Goal: Transaction & Acquisition: Purchase product/service

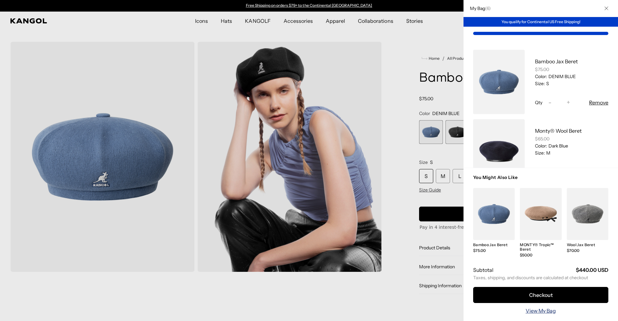
click at [529, 308] on link "View My Bag" at bounding box center [540, 311] width 30 height 8
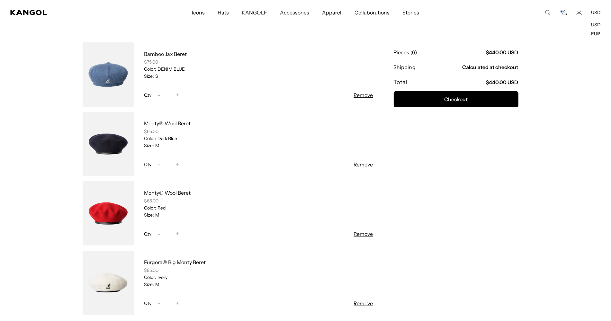
scroll to position [0, 132]
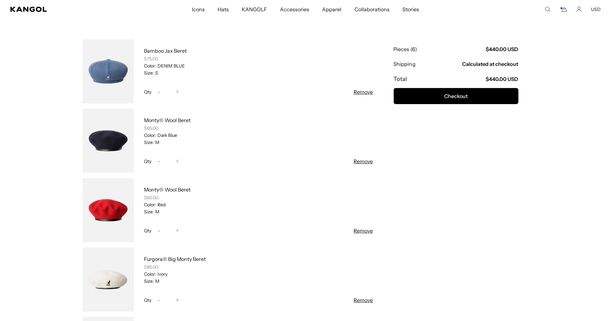
click at [365, 159] on button "Remove" at bounding box center [363, 162] width 19 height 8
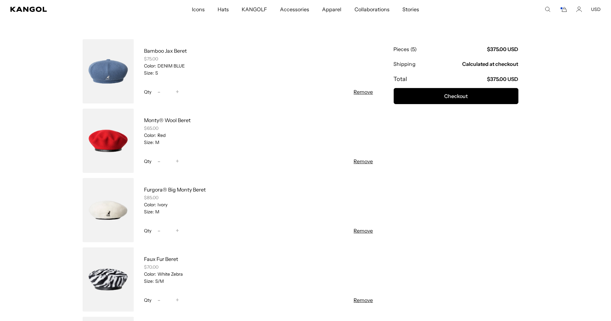
scroll to position [201, 0]
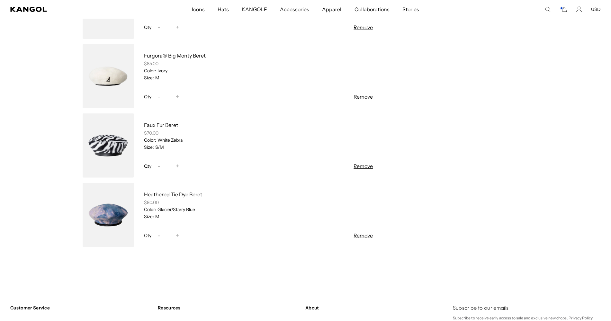
click at [99, 215] on link at bounding box center [108, 215] width 51 height 64
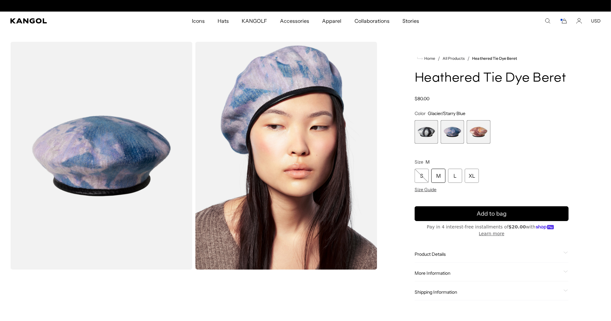
scroll to position [0, 132]
click at [474, 140] on span "3 of 3" at bounding box center [478, 131] width 23 height 23
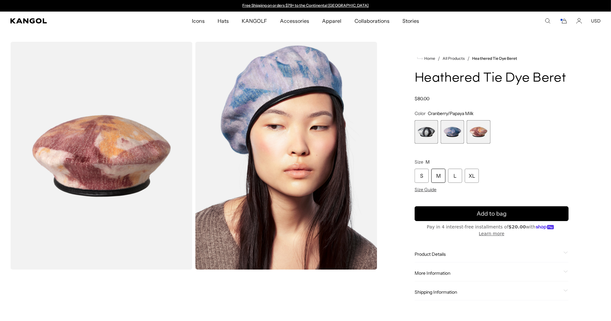
click at [425, 135] on span "1 of 3" at bounding box center [426, 131] width 23 height 23
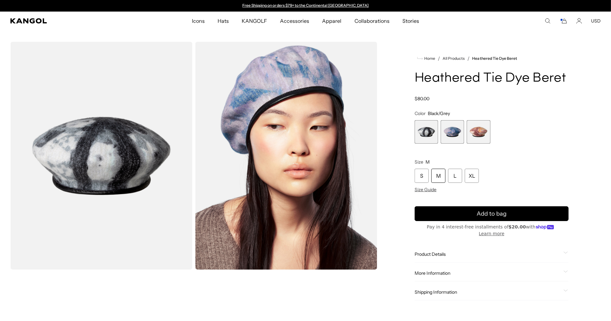
click at [451, 130] on span "2 of 3" at bounding box center [452, 131] width 23 height 23
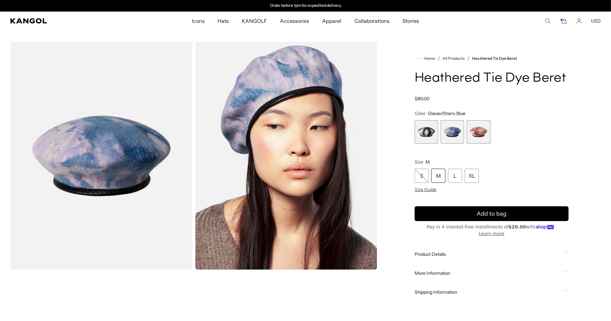
click at [87, 167] on img "Gallery Viewer" at bounding box center [101, 156] width 182 height 228
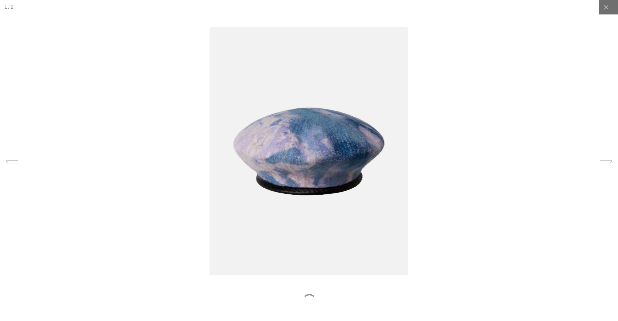
click at [315, 203] on img at bounding box center [309, 151] width 198 height 249
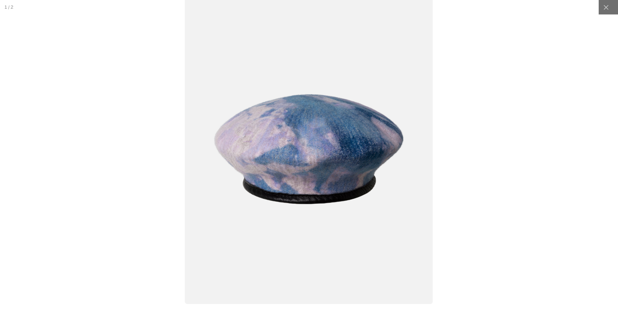
click at [309, 173] on img at bounding box center [309, 149] width 248 height 311
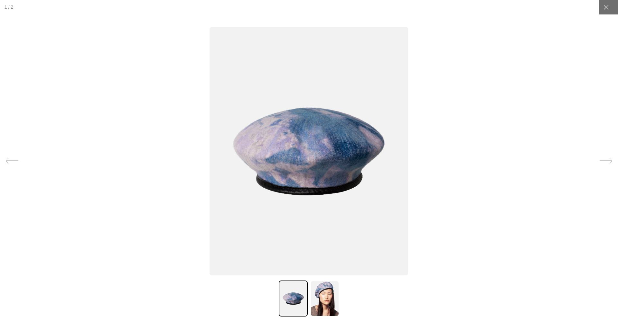
scroll to position [0, 132]
click at [309, 173] on img at bounding box center [309, 151] width 198 height 249
click at [322, 302] on img at bounding box center [324, 299] width 29 height 36
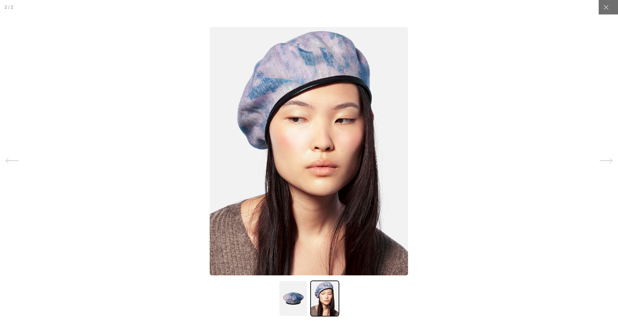
click at [315, 107] on img at bounding box center [309, 151] width 198 height 249
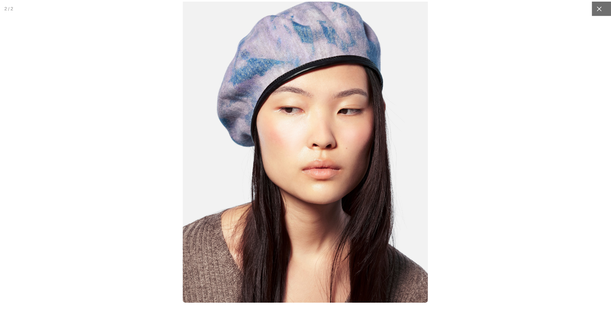
scroll to position [0, 0]
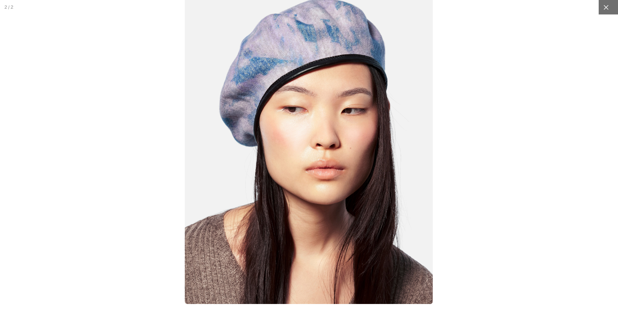
click at [602, 10] on icon at bounding box center [605, 7] width 6 height 6
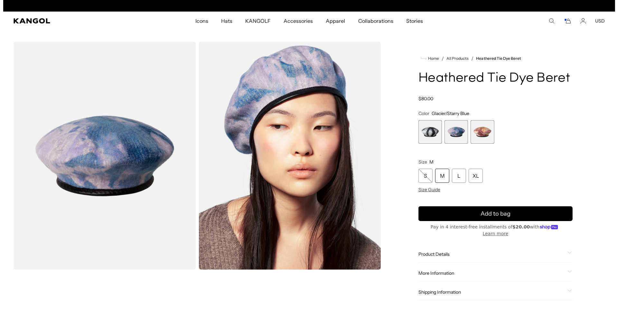
scroll to position [0, 132]
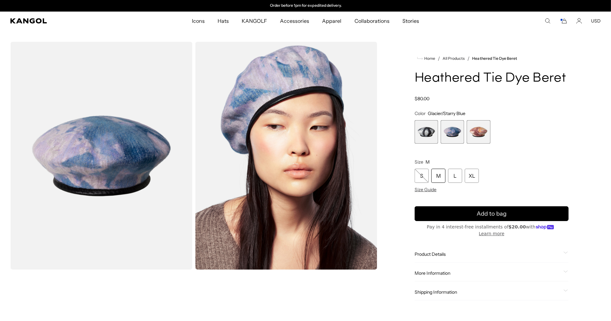
click at [563, 20] on rect "Cart" at bounding box center [562, 20] width 3 height 3
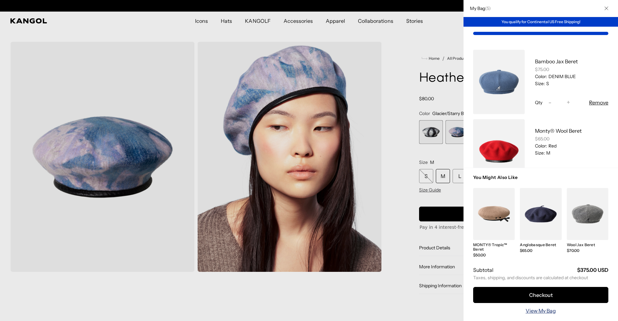
scroll to position [0, 0]
click at [529, 309] on link "View My Bag" at bounding box center [540, 311] width 30 height 8
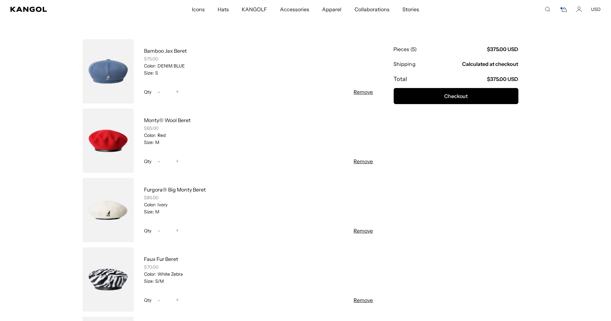
click at [114, 227] on link at bounding box center [108, 210] width 51 height 64
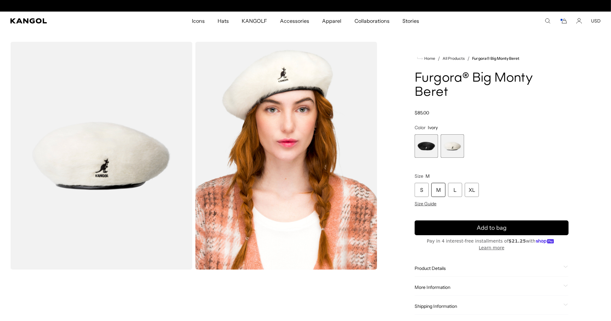
scroll to position [0, 132]
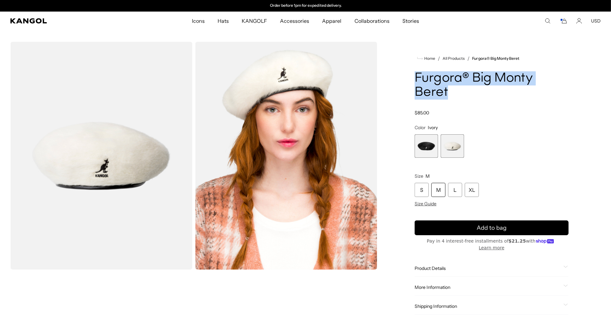
drag, startPoint x: 425, startPoint y: 76, endPoint x: 568, endPoint y: 81, distance: 143.8
click at [573, 81] on div "Home / All Products / Furgora® Big Monty Beret Furgora® Big Monty Beret Regular…" at bounding box center [492, 185] width 218 height 286
copy h1 "Furgora® Big Monty Beret"
click at [270, 105] on img "Gallery Viewer" at bounding box center [286, 156] width 182 height 228
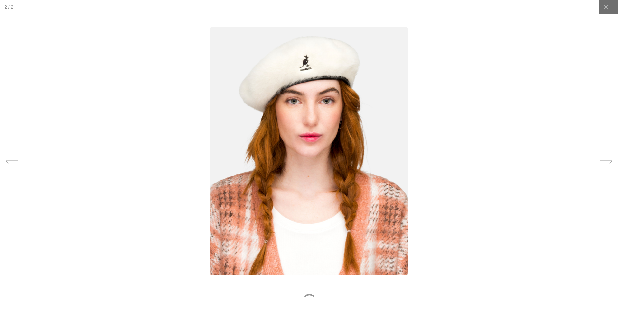
scroll to position [0, 132]
click at [322, 88] on img at bounding box center [309, 151] width 198 height 249
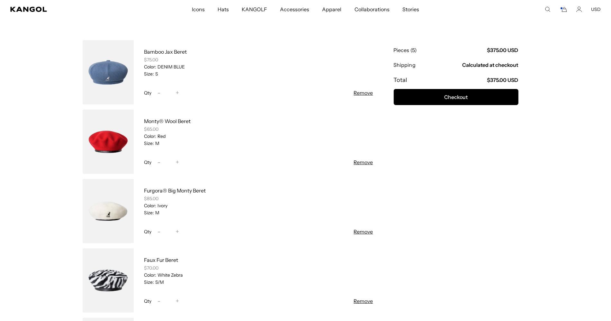
click at [112, 277] on link at bounding box center [108, 281] width 51 height 64
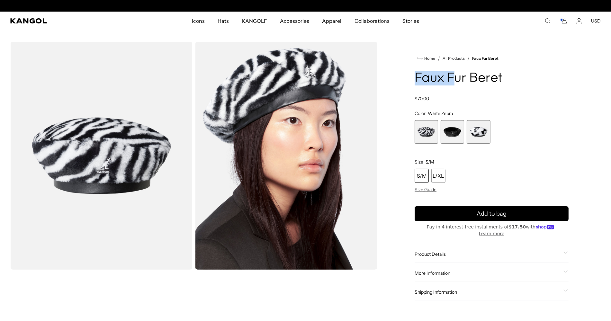
scroll to position [0, 132]
drag, startPoint x: 412, startPoint y: 78, endPoint x: 488, endPoint y: 77, distance: 76.6
click at [504, 78] on div "Home / All Products / Faux Fur Beret Faux Fur Beret Regular price $70.00 Regula…" at bounding box center [492, 178] width 218 height 272
copy h1 "Faux Fur Beret"
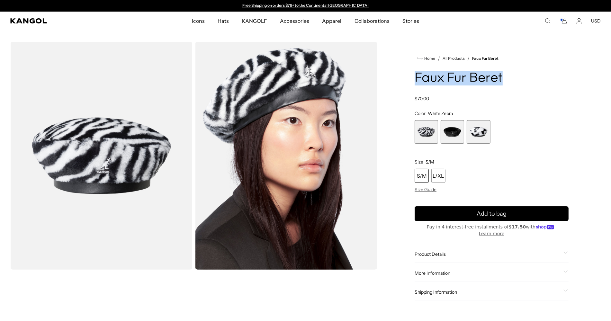
click at [479, 132] on span "3 of 3" at bounding box center [478, 131] width 23 height 23
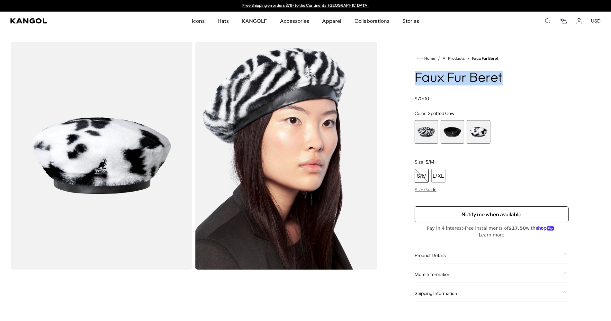
click at [453, 139] on span "2 of 3" at bounding box center [452, 131] width 23 height 23
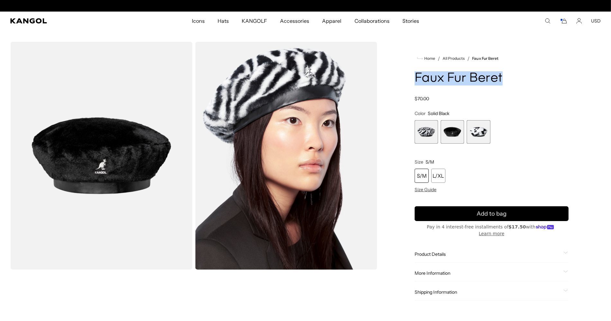
scroll to position [0, 132]
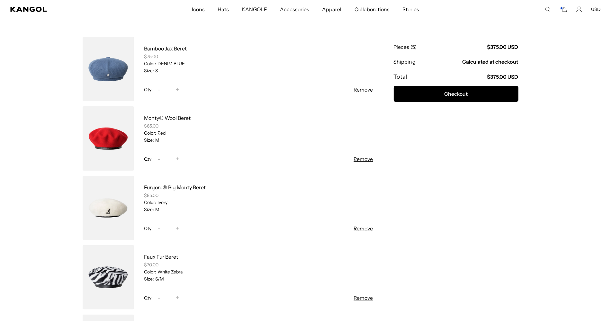
scroll to position [65, 0]
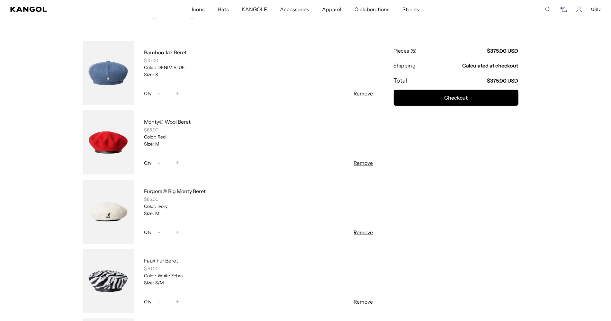
click at [113, 77] on link at bounding box center [108, 73] width 51 height 64
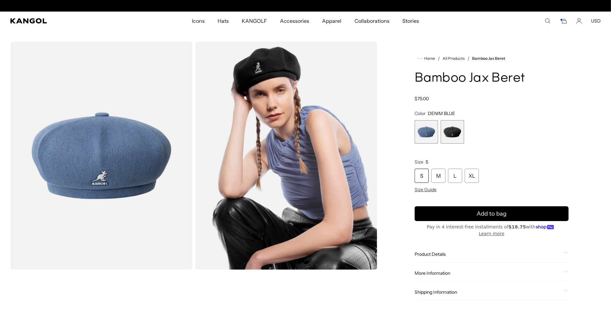
scroll to position [0, 132]
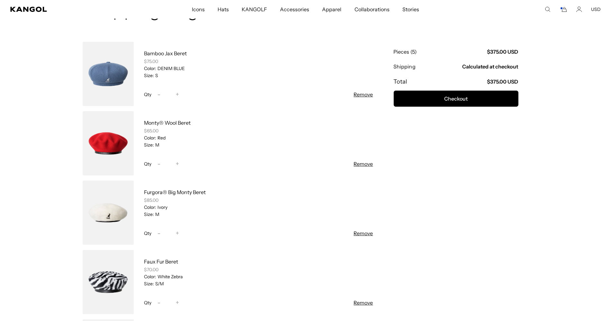
click at [98, 135] on link at bounding box center [108, 143] width 51 height 64
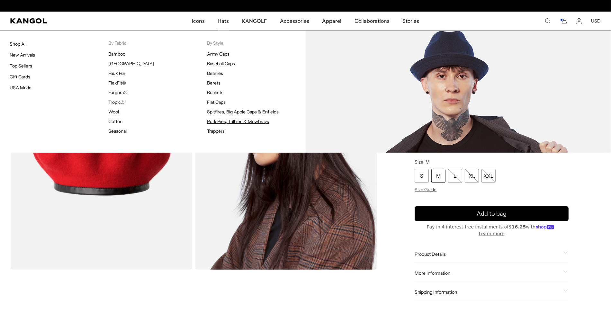
scroll to position [0, 132]
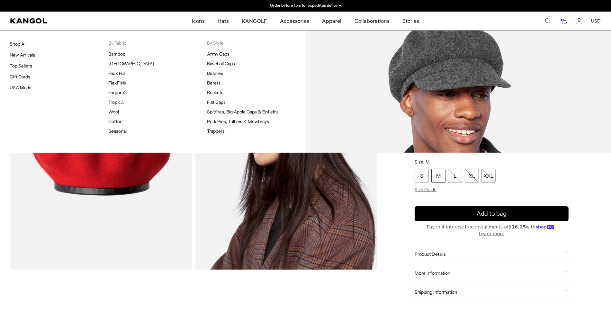
click at [221, 111] on link "Spitfires, Big Apple Caps & Enfields" at bounding box center [243, 112] width 72 height 6
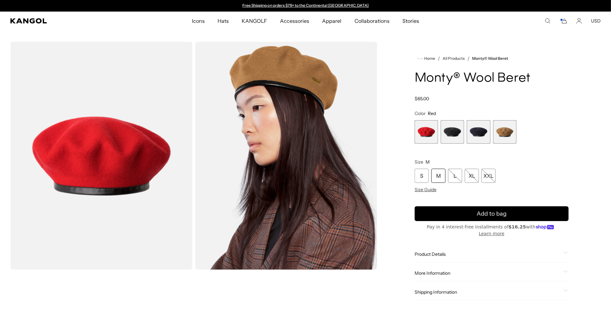
click at [563, 21] on rect "Cart" at bounding box center [562, 20] width 3 height 3
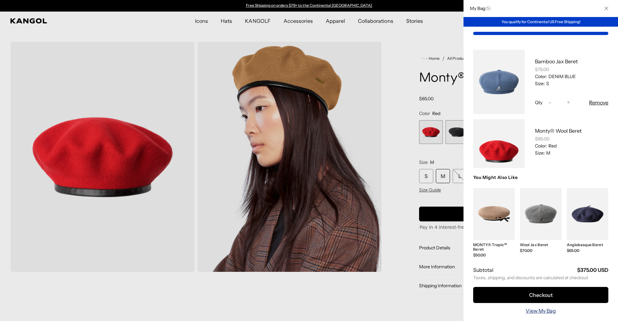
click at [532, 310] on link "View My Bag" at bounding box center [540, 311] width 30 height 8
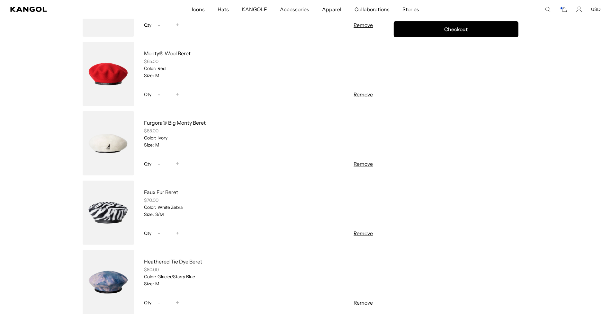
click at [367, 302] on button "Remove" at bounding box center [363, 303] width 19 height 8
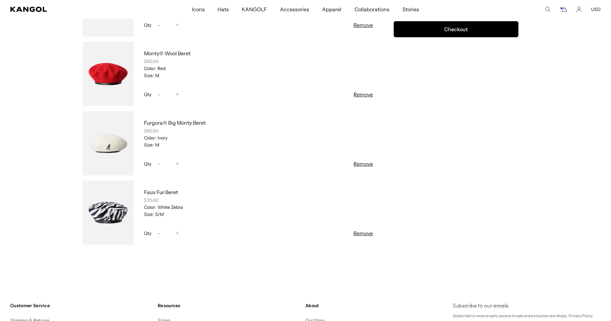
click at [369, 234] on button "Remove" at bounding box center [363, 234] width 19 height 8
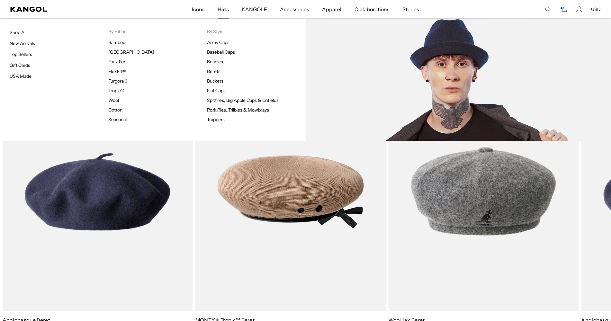
click at [233, 111] on link "Pork Pies, Trilbies & Mowbrays" at bounding box center [238, 110] width 62 height 6
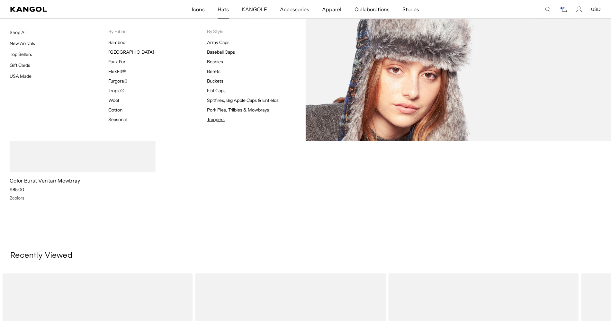
scroll to position [0, 132]
click at [216, 121] on link "Trappers" at bounding box center [216, 120] width 18 height 6
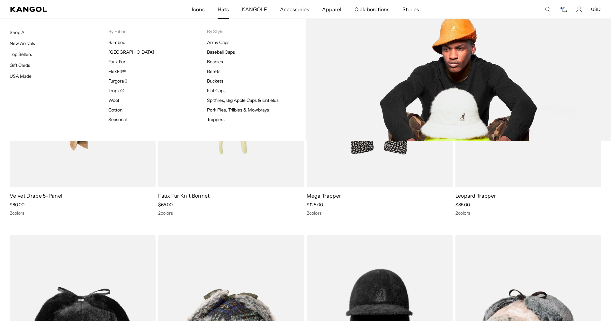
click at [219, 79] on link "Buckets" at bounding box center [215, 81] width 16 height 6
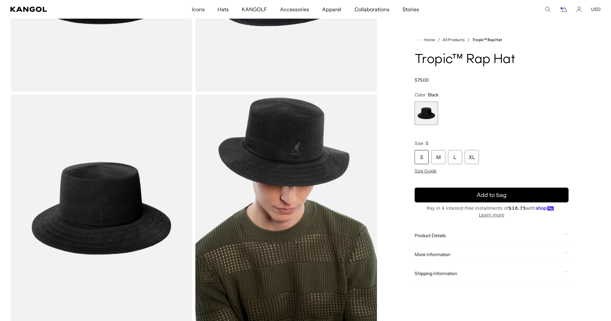
scroll to position [201, 0]
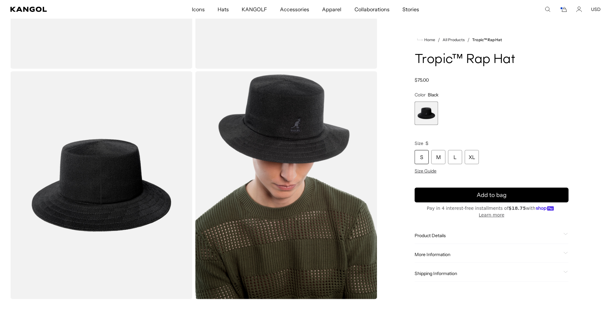
click at [259, 150] on img "Gallery Viewer" at bounding box center [286, 185] width 182 height 228
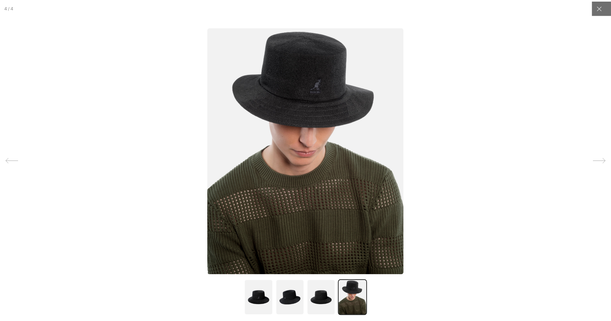
scroll to position [0, 132]
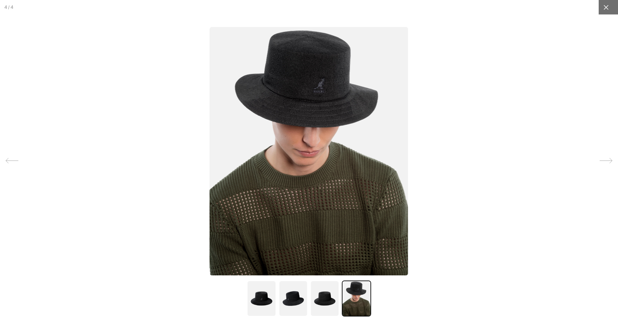
click at [598, 4] on div at bounding box center [605, 7] width 14 height 14
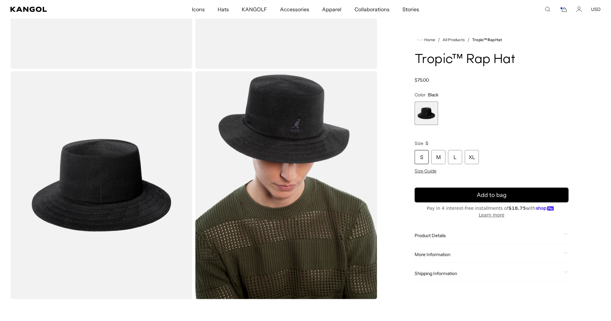
scroll to position [0, 0]
